Goal: Information Seeking & Learning: Learn about a topic

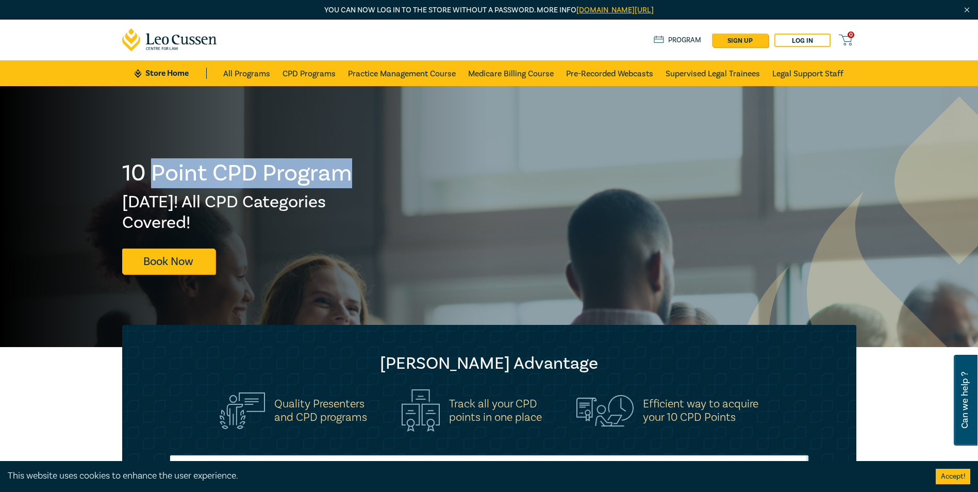
drag, startPoint x: 156, startPoint y: 171, endPoint x: 352, endPoint y: 178, distance: 196.0
click at [352, 178] on h1 "10 Point CPD Program" at bounding box center [237, 173] width 231 height 27
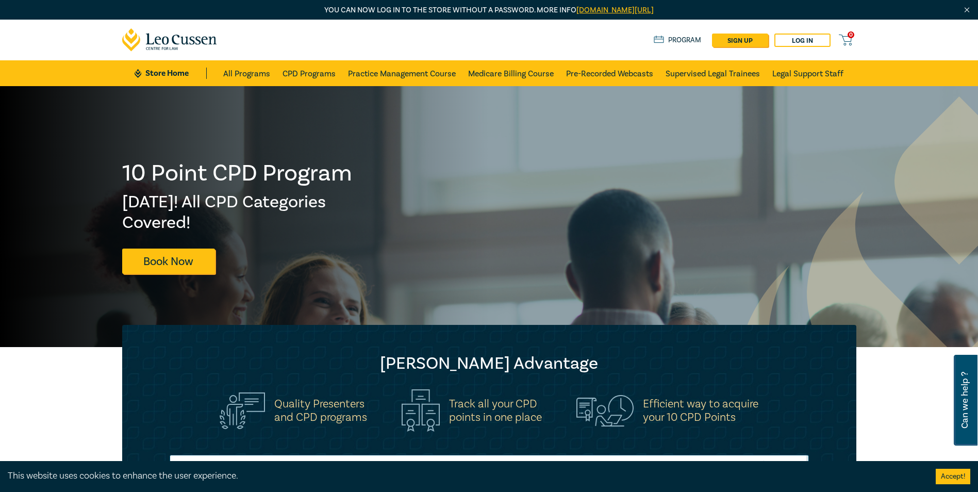
drag, startPoint x: 352, startPoint y: 178, endPoint x: 355, endPoint y: 192, distance: 14.2
click at [355, 192] on div at bounding box center [244, 216] width 489 height 261
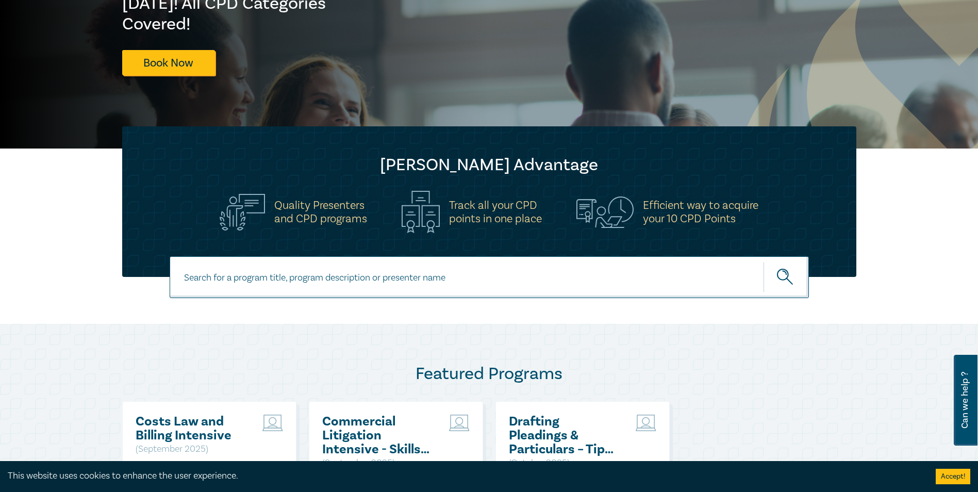
scroll to position [206, 0]
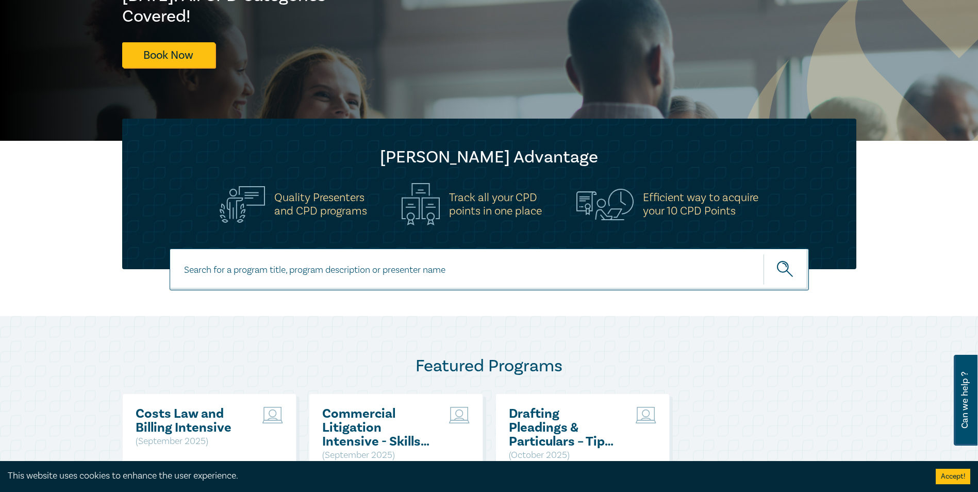
click at [318, 270] on input at bounding box center [489, 269] width 639 height 42
type input "complex property settlements"
click at [763, 254] on button "submit" at bounding box center [785, 269] width 45 height 31
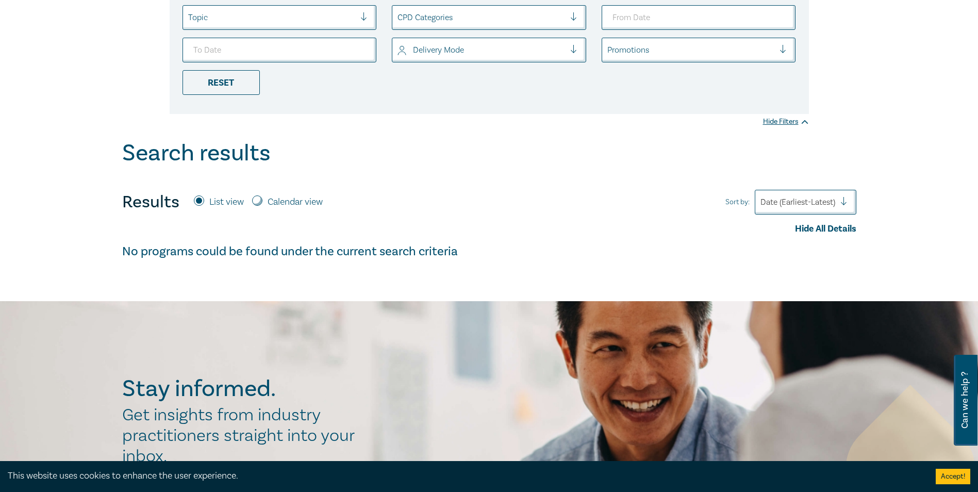
scroll to position [258, 0]
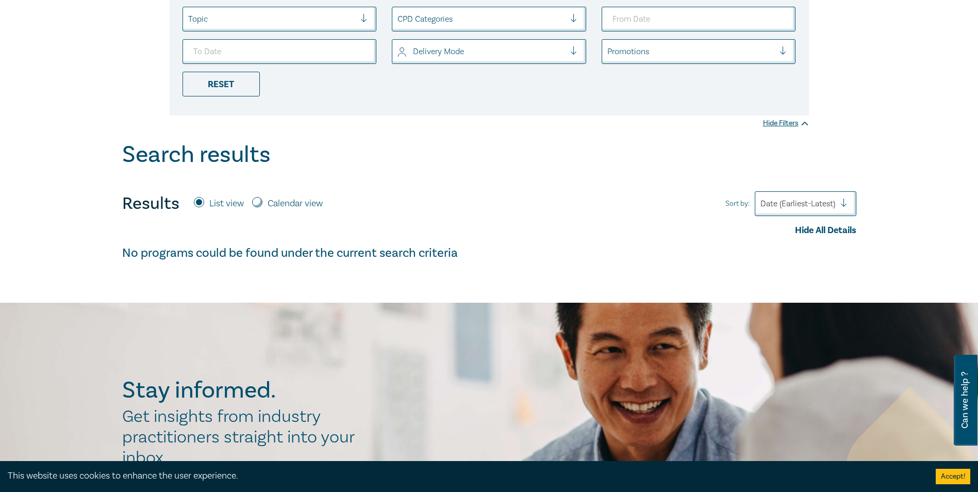
click at [816, 200] on div at bounding box center [797, 203] width 75 height 13
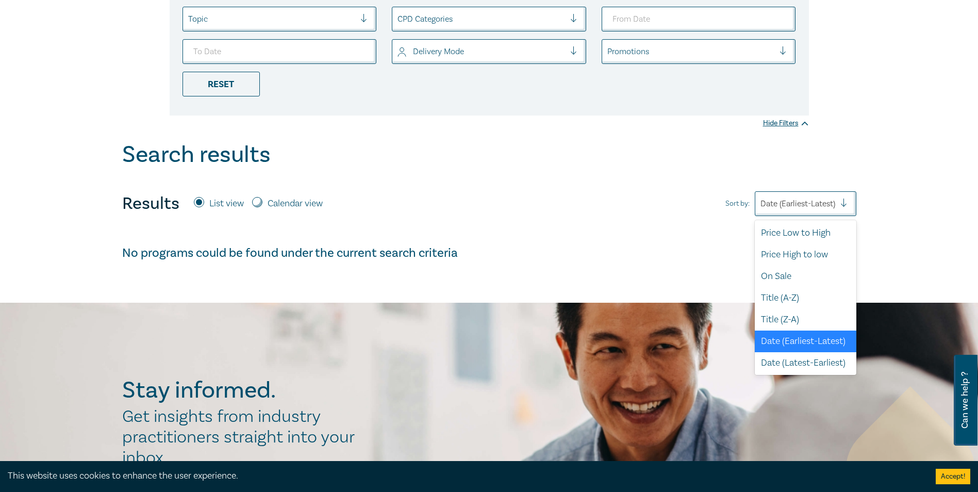
scroll to position [3, 0]
click at [789, 343] on div "Date (Earliest-Latest)" at bounding box center [806, 341] width 102 height 22
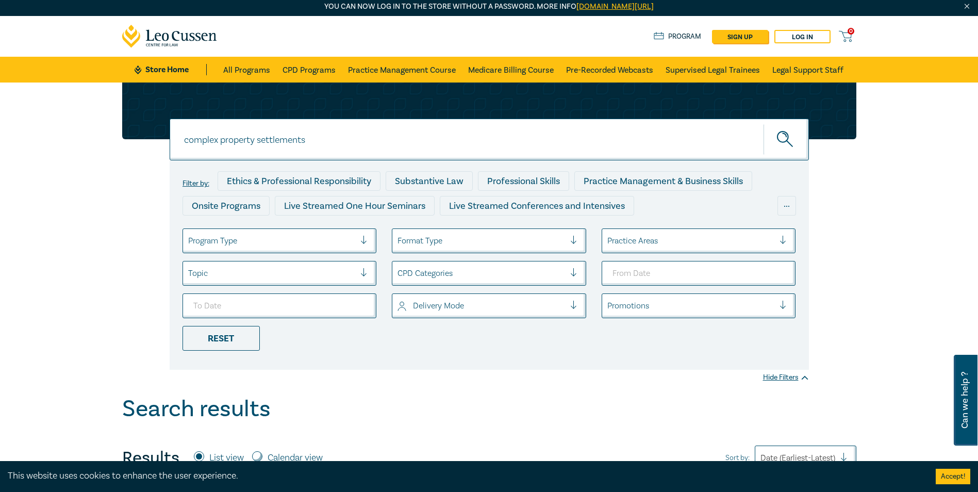
scroll to position [0, 0]
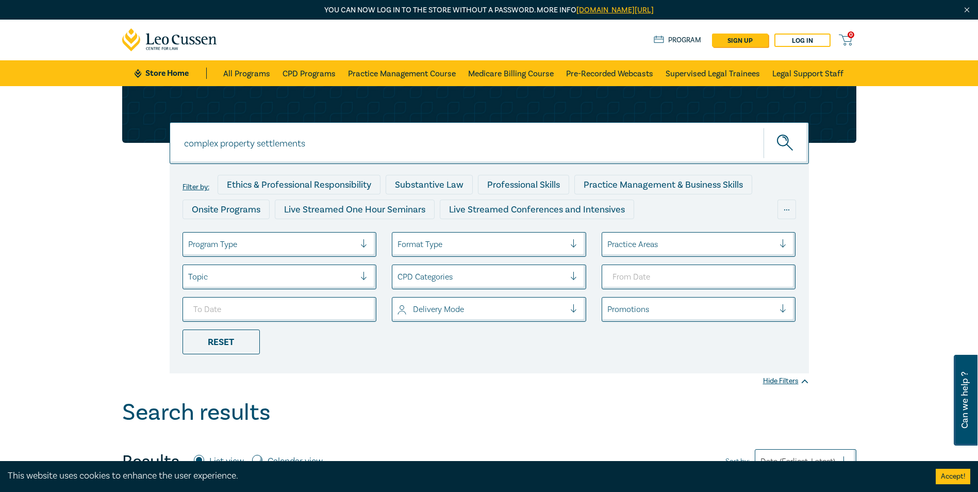
click at [311, 143] on input "complex property settlements" at bounding box center [489, 143] width 639 height 42
drag, startPoint x: 313, startPoint y: 142, endPoint x: 153, endPoint y: 144, distance: 160.3
click at [153, 144] on div "complex property settlements complex property settlements complex property sett…" at bounding box center [489, 229] width 746 height 287
type input "family law property"
click at [763, 127] on button "submit" at bounding box center [785, 142] width 45 height 31
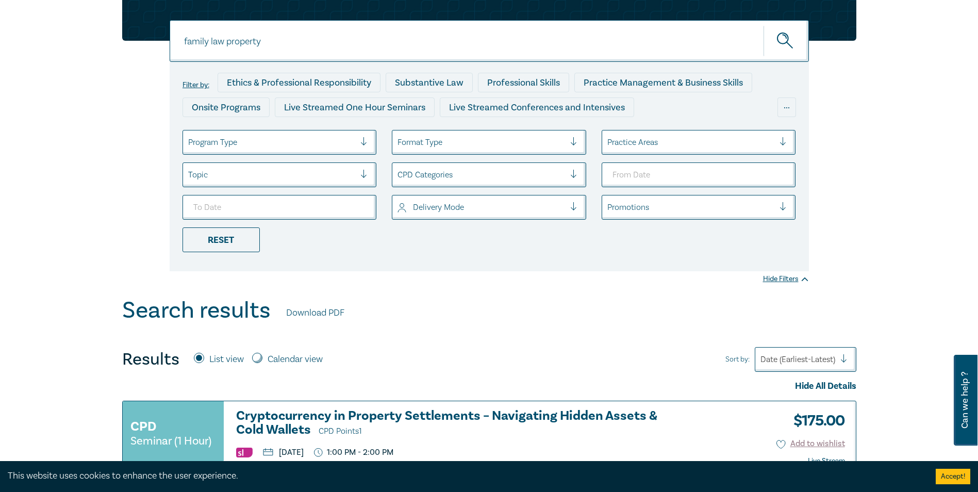
scroll to position [103, 0]
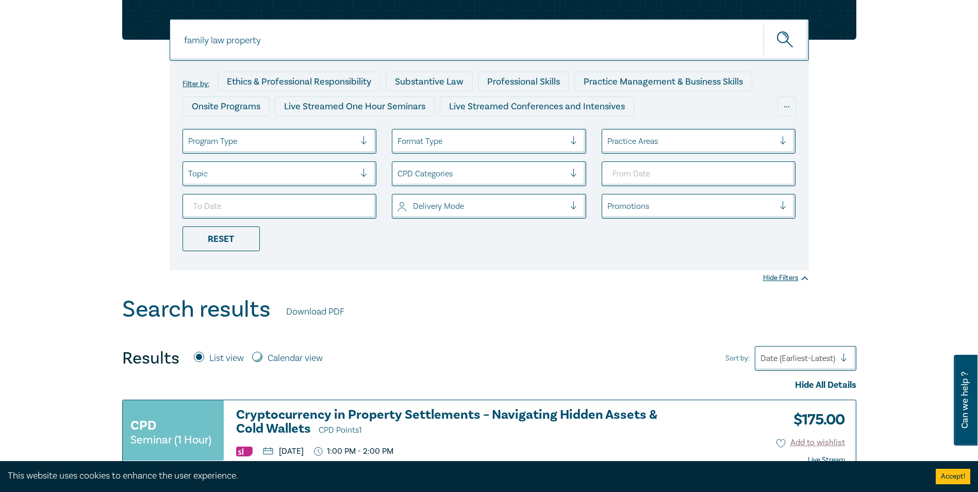
click at [261, 357] on input "Calendar view" at bounding box center [257, 357] width 10 height 10
radio input "true"
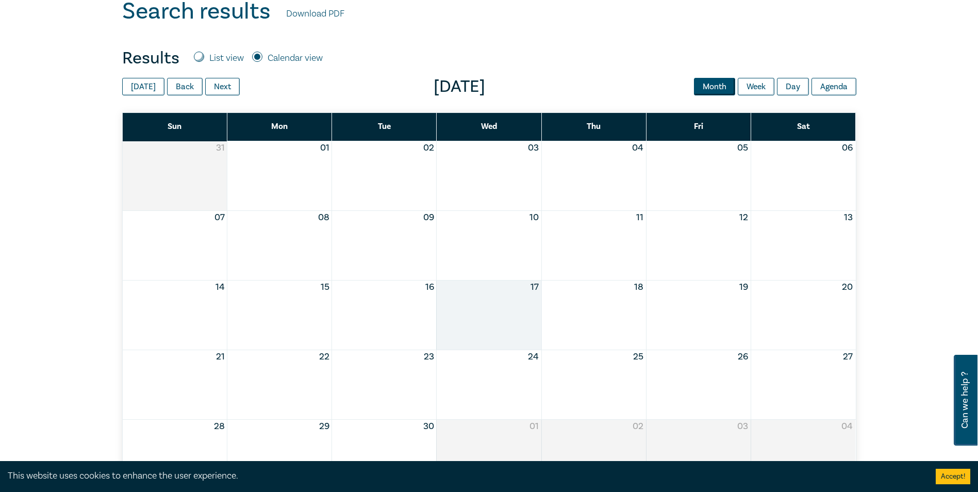
scroll to position [412, 0]
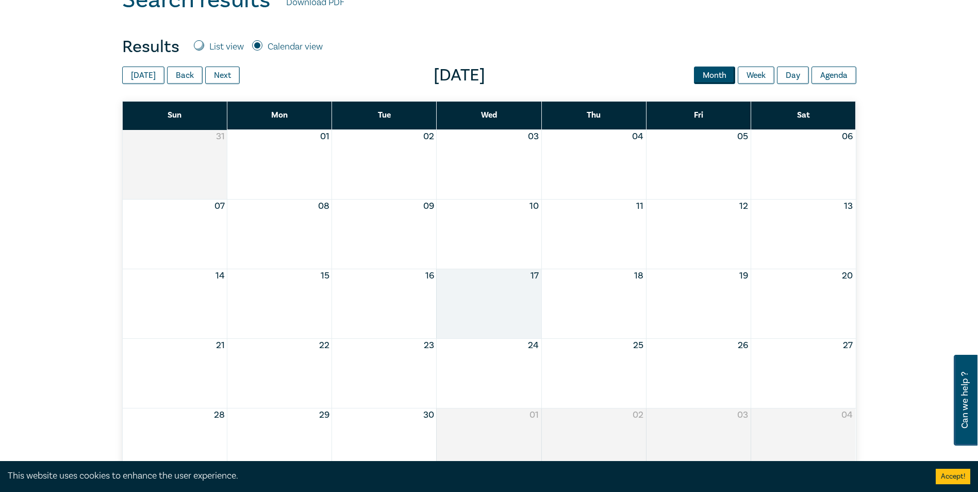
click at [499, 287] on div "Month View" at bounding box center [488, 303] width 105 height 69
click at [499, 297] on div "Month View" at bounding box center [488, 303] width 105 height 69
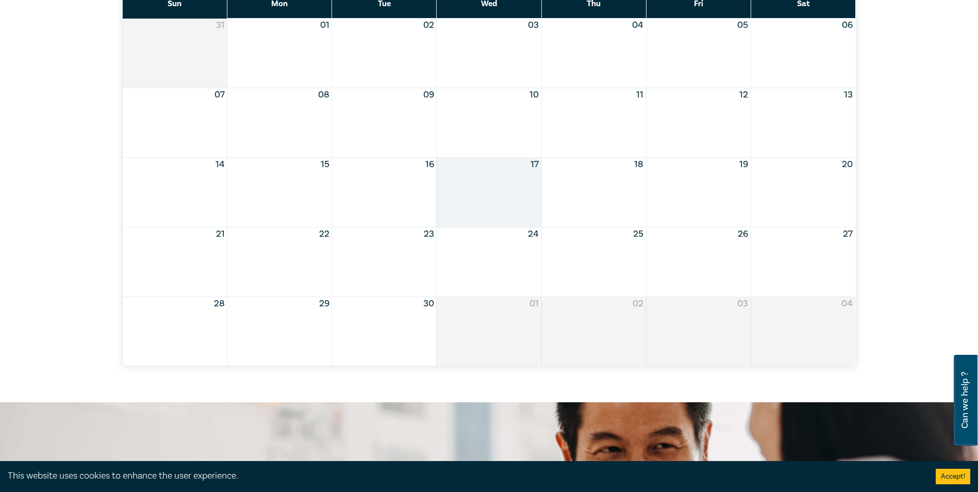
scroll to position [464, 0]
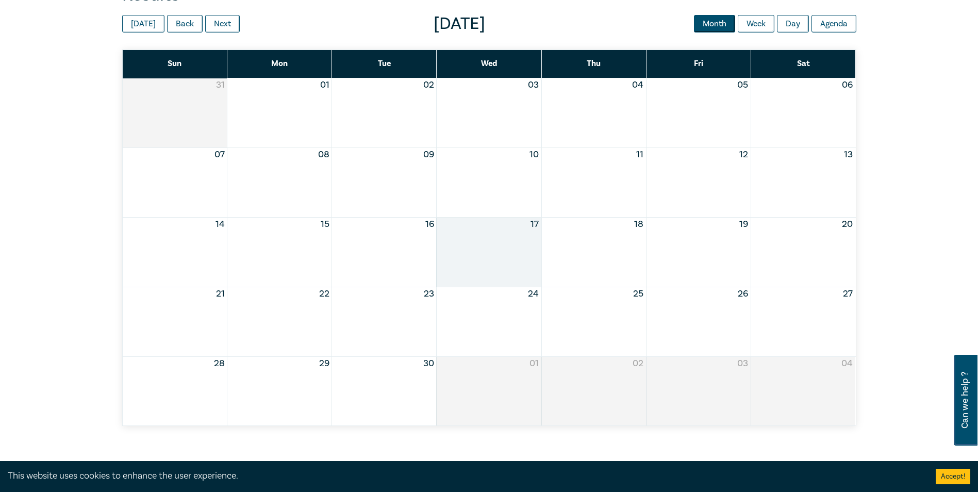
click at [493, 239] on div "Month View" at bounding box center [488, 252] width 105 height 69
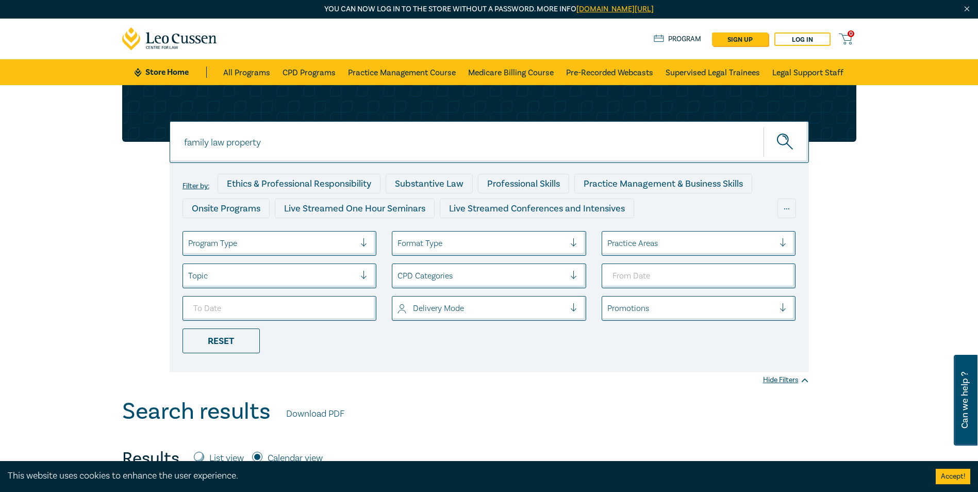
scroll to position [0, 0]
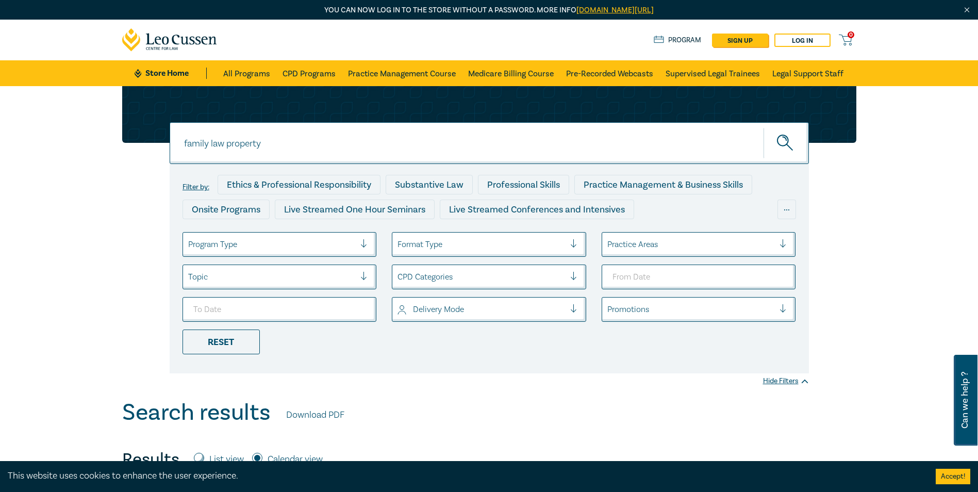
click at [915, 179] on div "family law property family law property Filter by: Ethics & Professional Respon…" at bounding box center [489, 242] width 978 height 313
type input "2025-09-17"
click at [763, 127] on button "submit" at bounding box center [785, 142] width 45 height 31
click at [216, 345] on div "Reset" at bounding box center [220, 341] width 77 height 25
click at [614, 275] on input "From Date" at bounding box center [698, 276] width 194 height 25
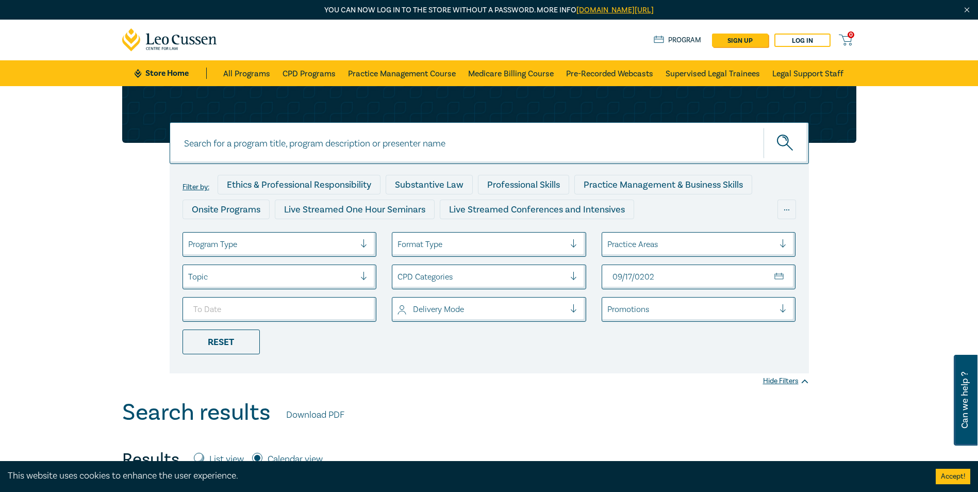
type input "2025-09-17"
click at [783, 138] on icon "submit" at bounding box center [786, 144] width 18 height 18
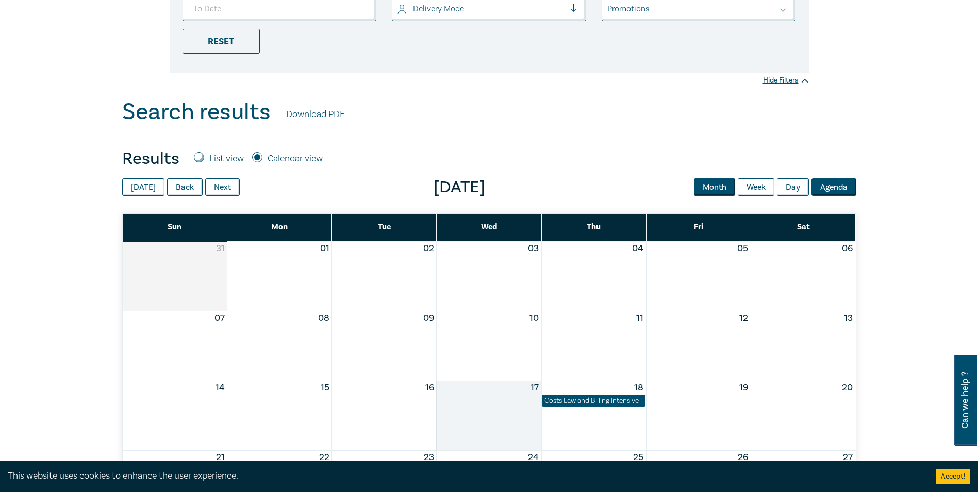
scroll to position [309, 0]
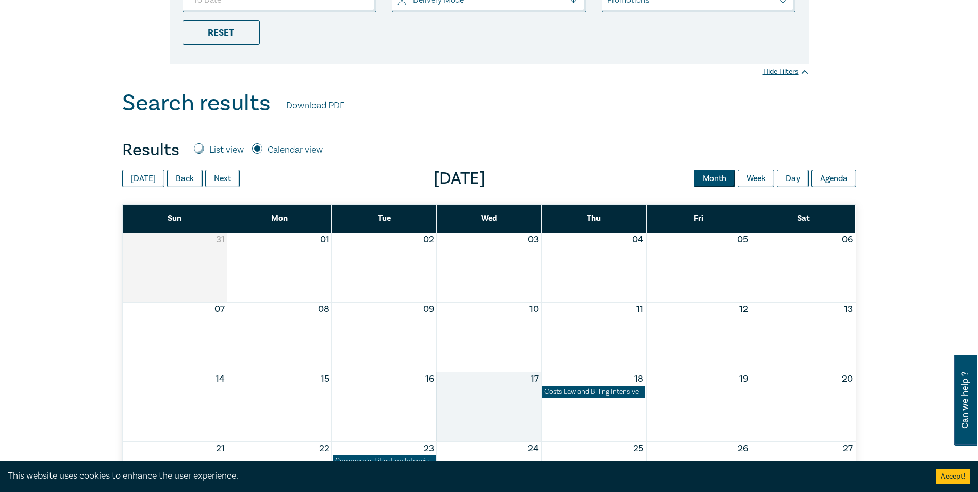
click at [499, 397] on div "Month View" at bounding box center [332, 392] width 419 height 13
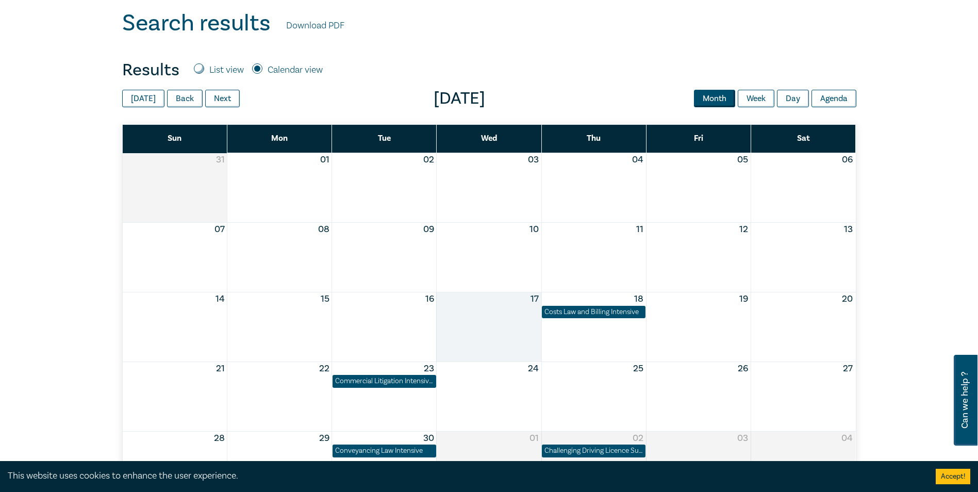
scroll to position [412, 0]
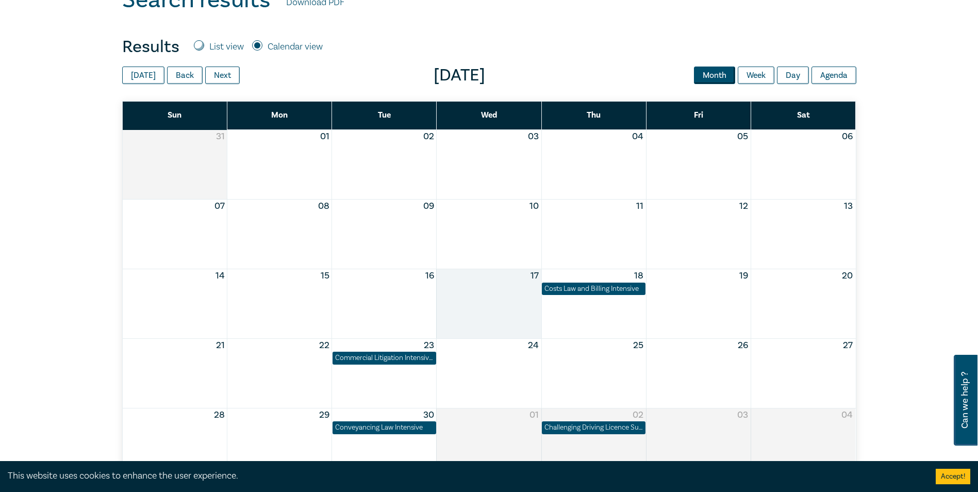
click at [492, 306] on div "Month View" at bounding box center [488, 303] width 105 height 69
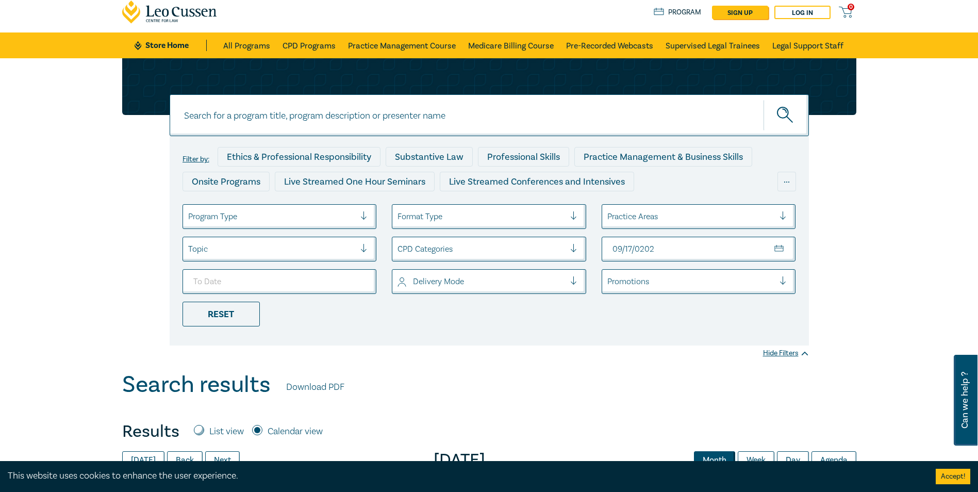
scroll to position [0, 0]
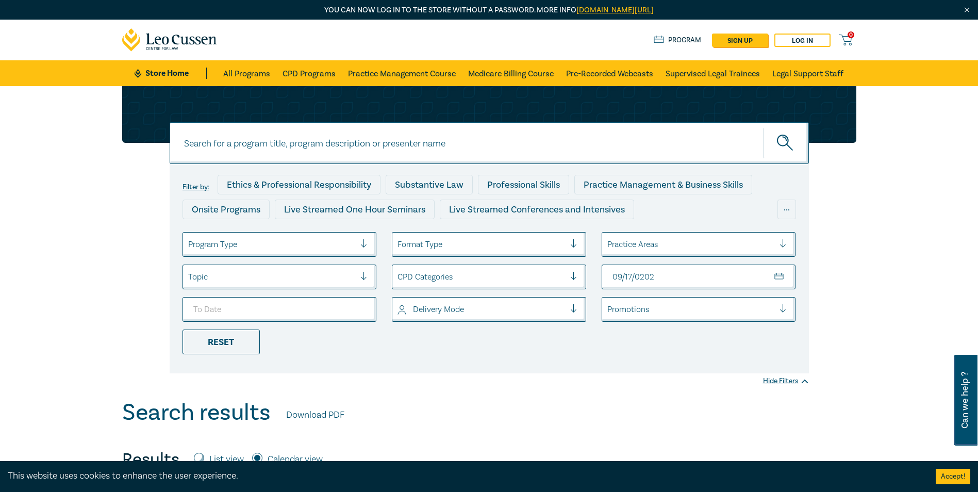
click at [417, 143] on input at bounding box center [489, 143] width 639 height 42
type input "property"
click at [763, 127] on button "submit" at bounding box center [785, 142] width 45 height 31
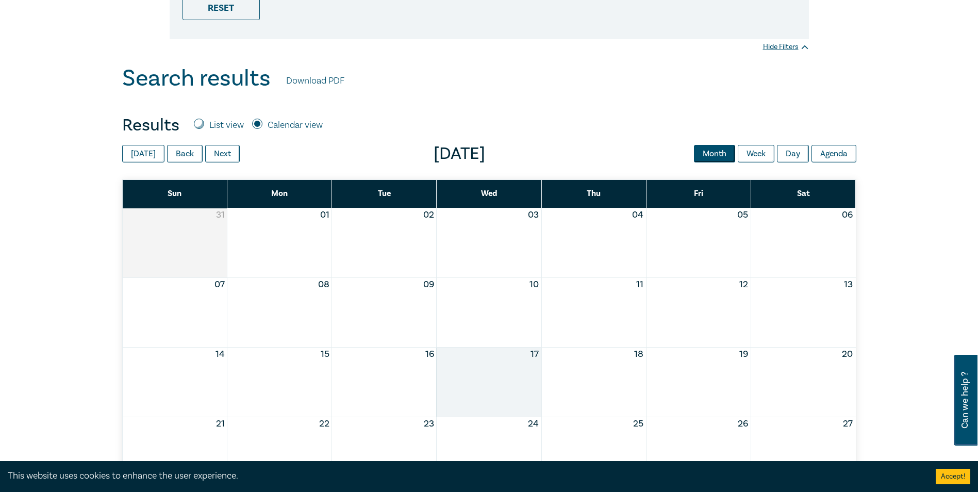
scroll to position [361, 0]
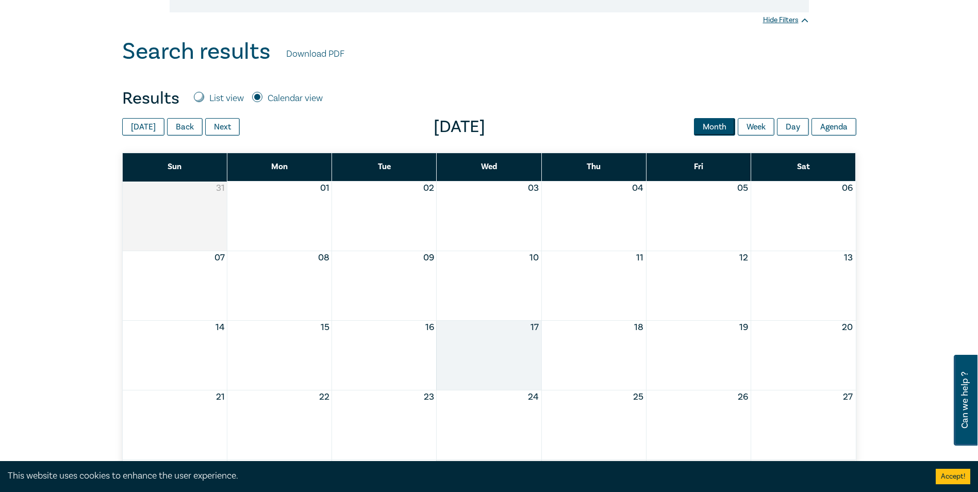
click at [505, 342] on div "Month View" at bounding box center [488, 355] width 105 height 69
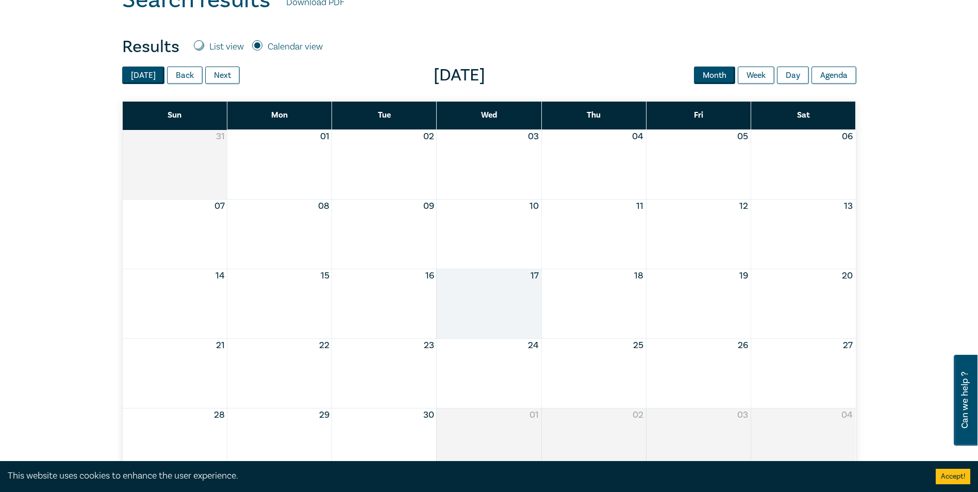
click at [126, 70] on button "Today" at bounding box center [143, 75] width 42 height 18
click at [142, 75] on button "Today" at bounding box center [143, 75] width 42 height 18
click at [483, 298] on div "Month View" at bounding box center [488, 303] width 105 height 69
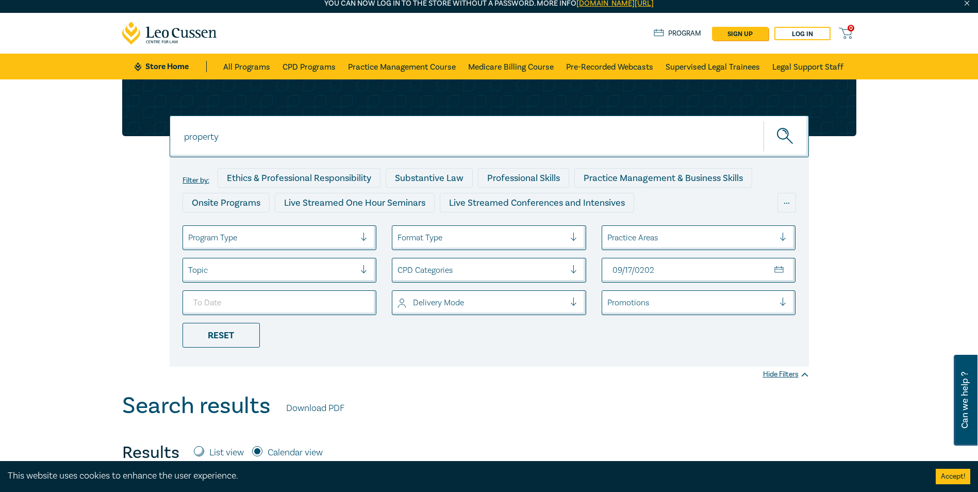
scroll to position [0, 0]
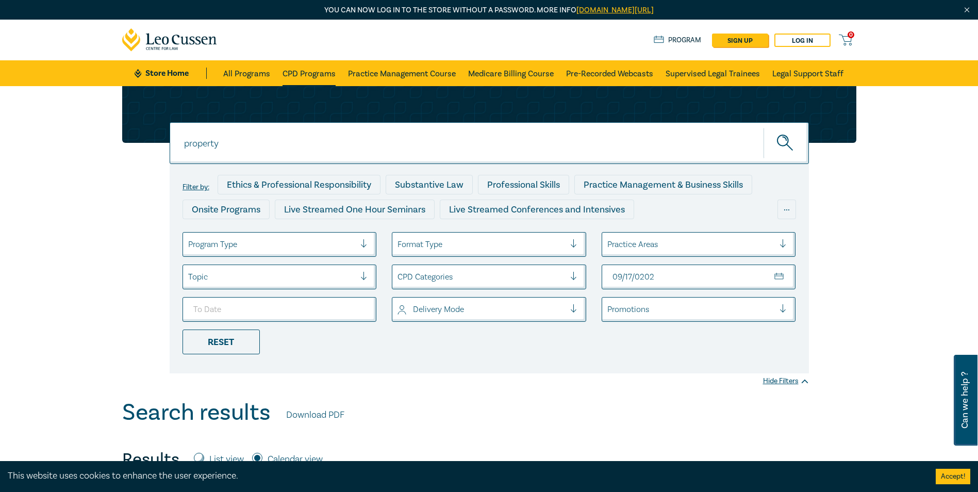
click at [310, 74] on link "CPD Programs" at bounding box center [308, 73] width 53 height 26
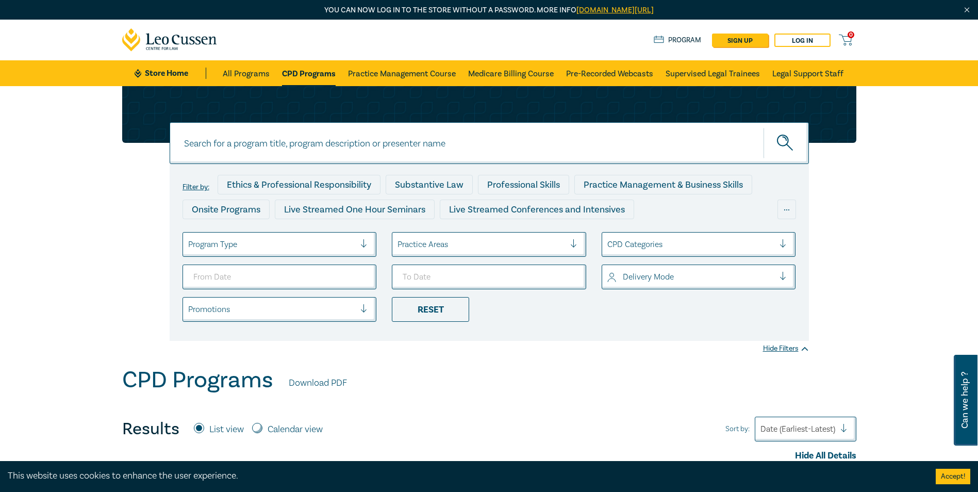
click at [279, 140] on input at bounding box center [489, 143] width 639 height 42
type input "complex property settlements"
click at [763, 127] on button "submit" at bounding box center [785, 142] width 45 height 31
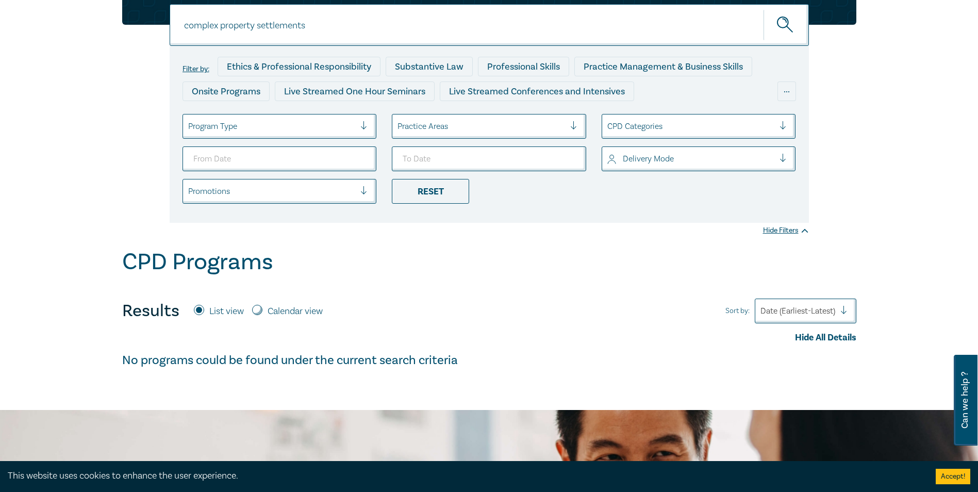
scroll to position [206, 0]
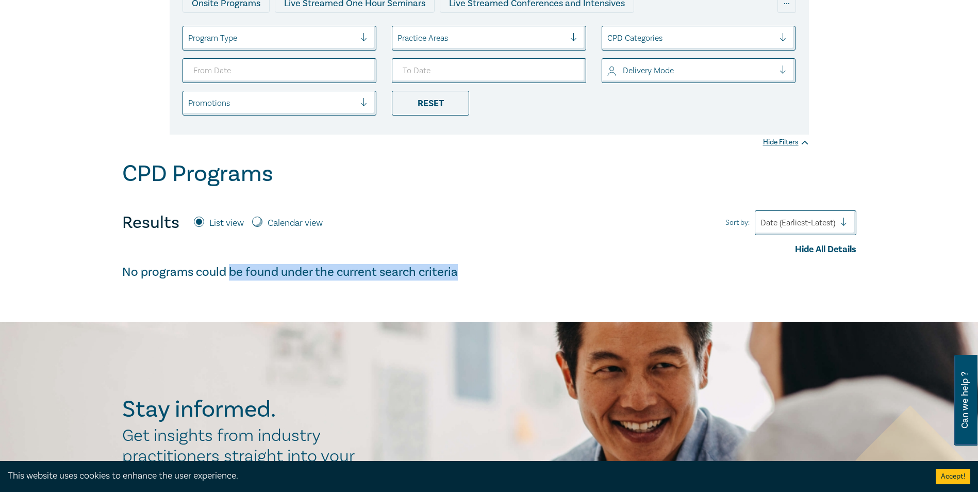
drag, startPoint x: 231, startPoint y: 271, endPoint x: 460, endPoint y: 270, distance: 228.8
click at [460, 270] on h4 "No programs could be found under the current search criteria" at bounding box center [489, 272] width 734 height 16
drag, startPoint x: 460, startPoint y: 270, endPoint x: 421, endPoint y: 267, distance: 39.7
click at [422, 269] on h4 "No programs could be found under the current search criteria" at bounding box center [489, 272] width 734 height 16
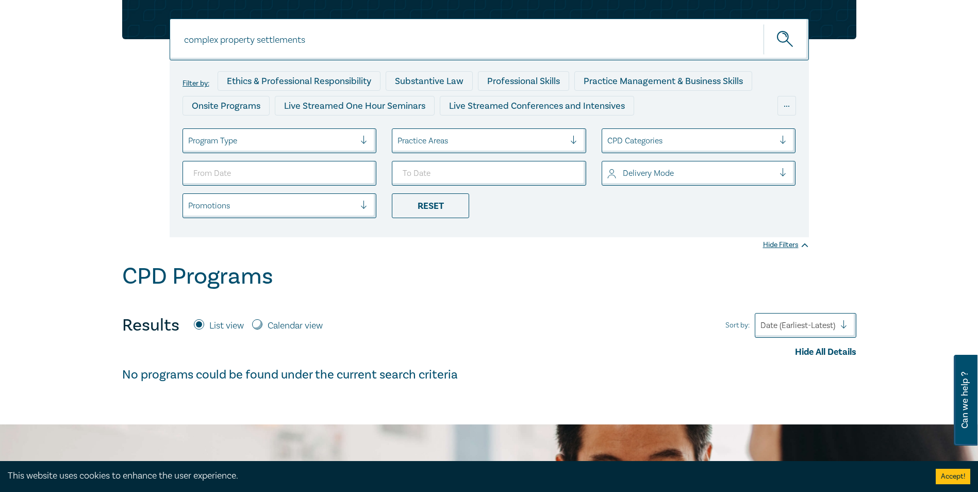
scroll to position [103, 0]
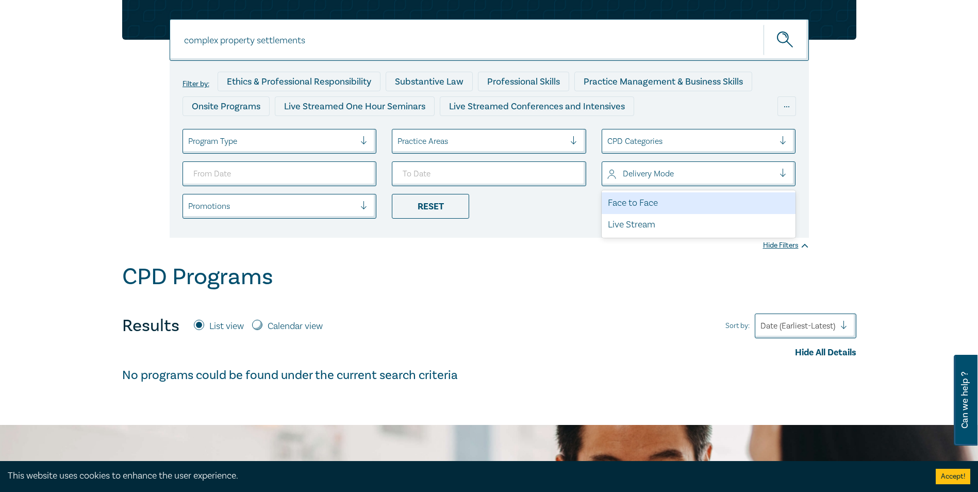
click at [635, 176] on div at bounding box center [691, 173] width 168 height 13
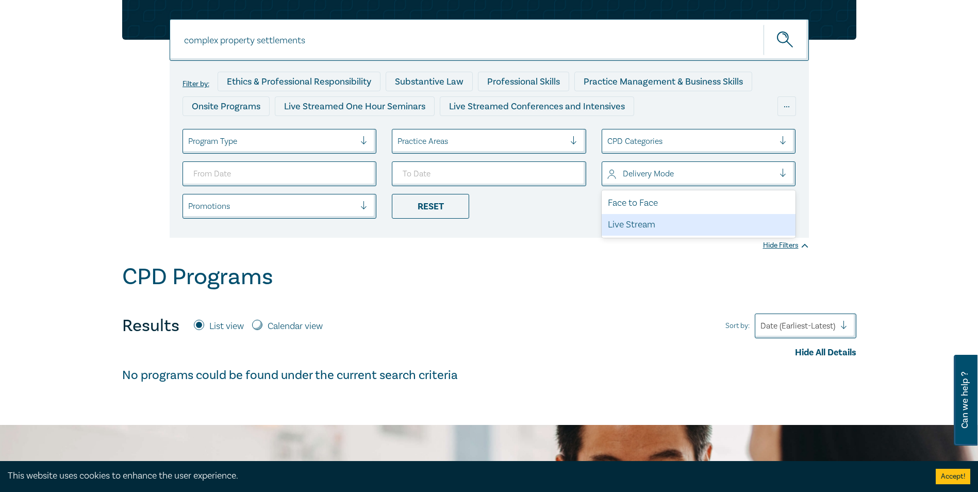
click at [634, 223] on div "Live Stream" at bounding box center [698, 225] width 194 height 22
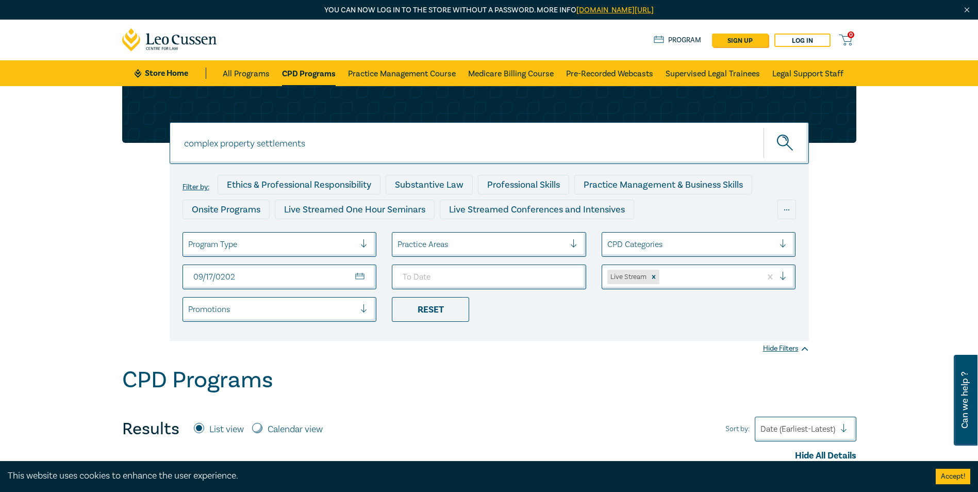
type input "2025-09-17"
click at [763, 127] on button "submit" at bounding box center [785, 142] width 45 height 31
click at [800, 139] on button "submit" at bounding box center [785, 142] width 45 height 31
click at [236, 71] on link "All Programs" at bounding box center [246, 73] width 47 height 26
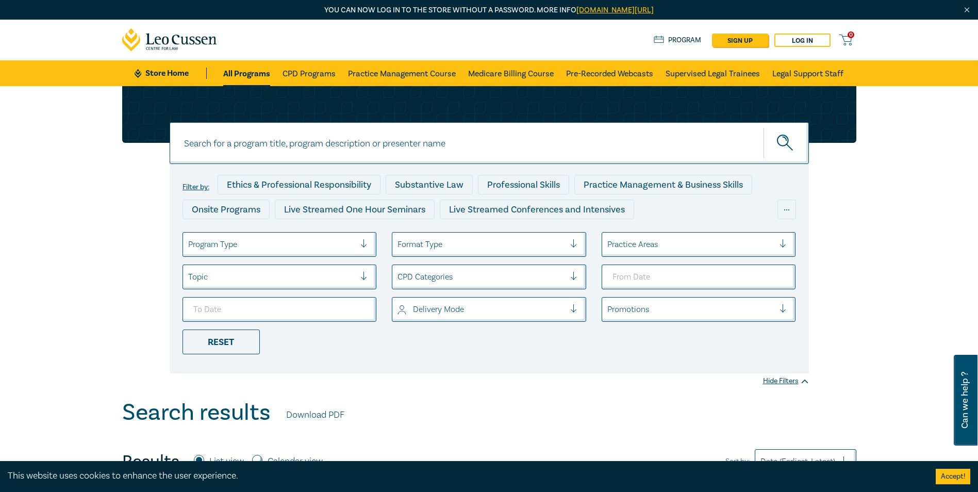
click at [338, 142] on input at bounding box center [489, 143] width 639 height 42
type input "complex property settlement"
click at [763, 127] on button "submit" at bounding box center [785, 142] width 45 height 31
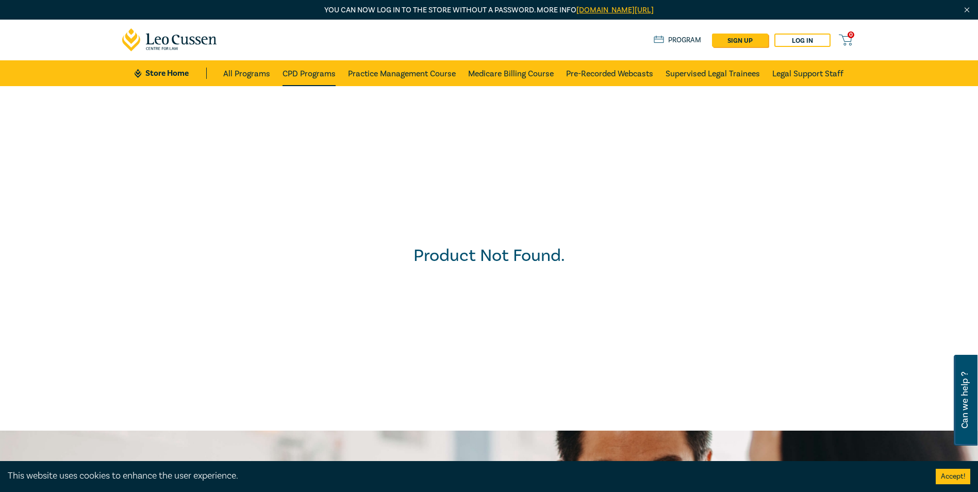
click at [288, 72] on link "CPD Programs" at bounding box center [308, 73] width 53 height 26
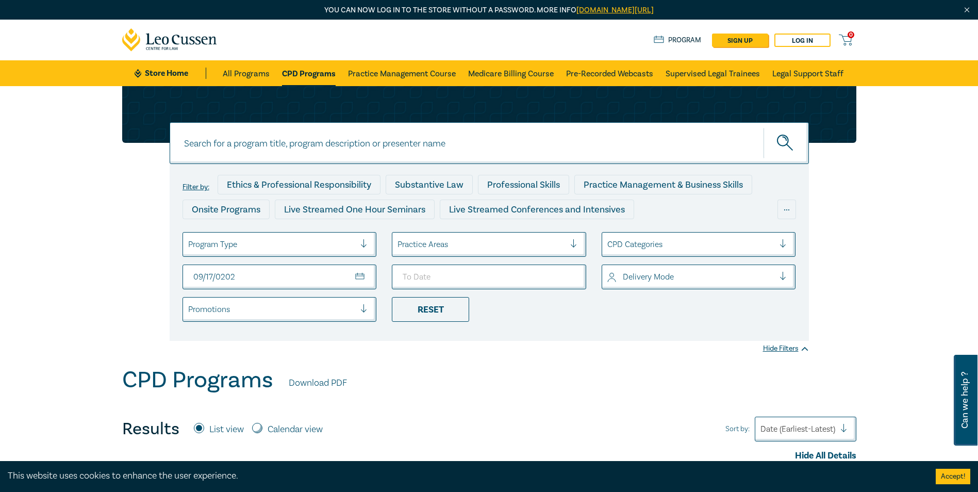
type input "[DATE]"
click at [763, 127] on button "submit" at bounding box center [785, 142] width 45 height 31
click at [779, 138] on icon "submit" at bounding box center [786, 144] width 18 height 18
